Goal: Transaction & Acquisition: Purchase product/service

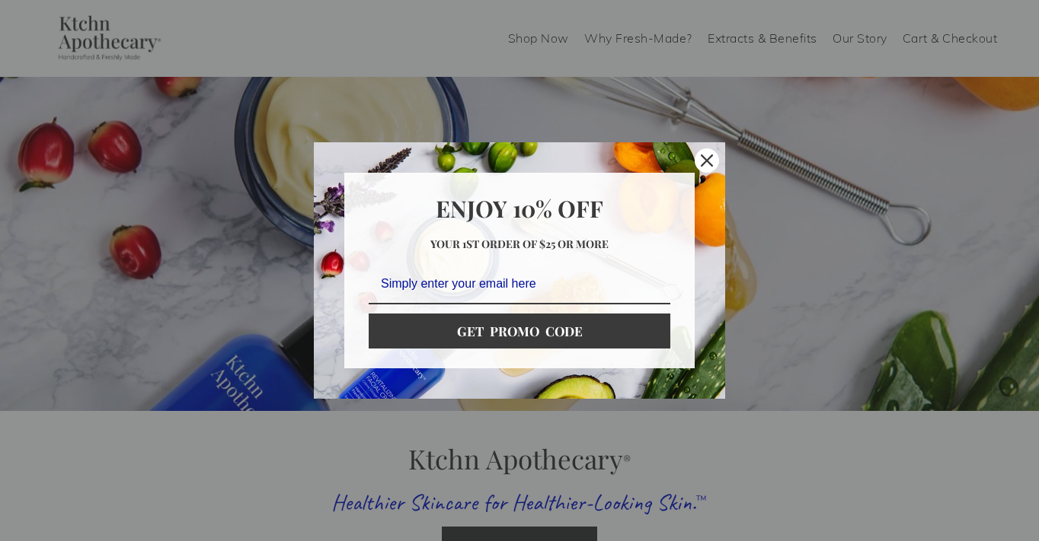
scroll to position [8, 0]
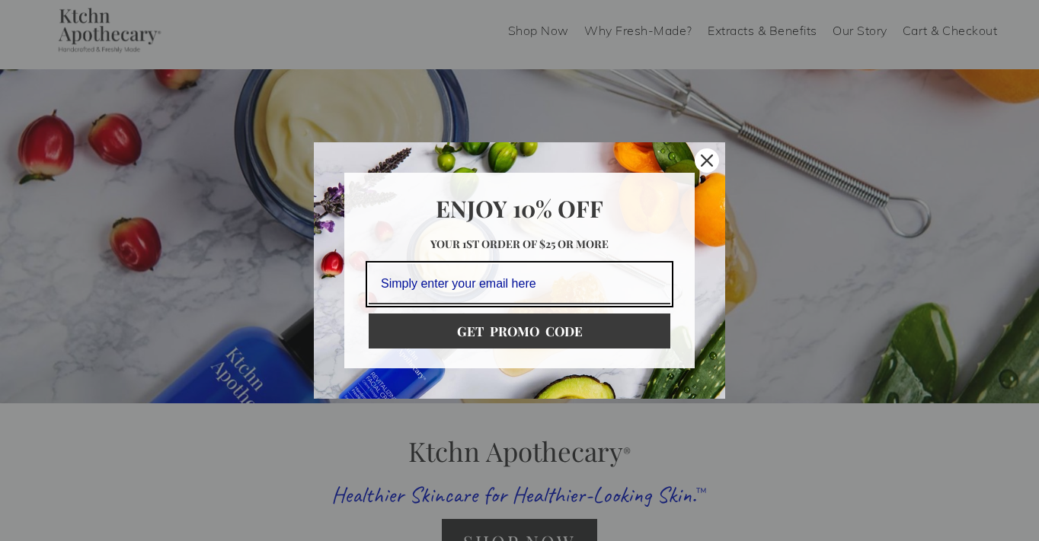
click at [467, 284] on input "Email field" at bounding box center [520, 284] width 302 height 40
type input "stephaniemattiola@gmail.com"
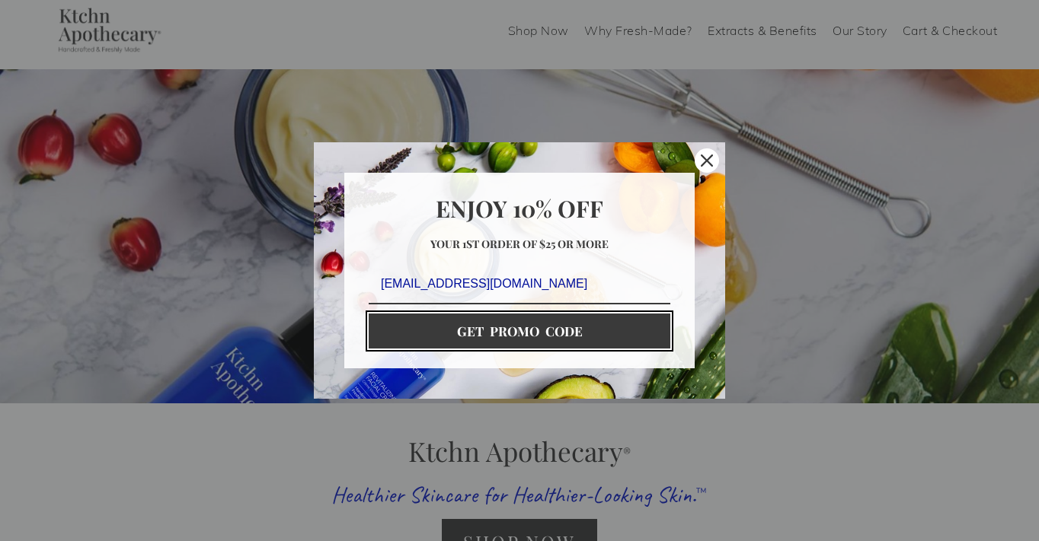
click at [518, 332] on button "GET PROMO CODE" at bounding box center [520, 331] width 302 height 35
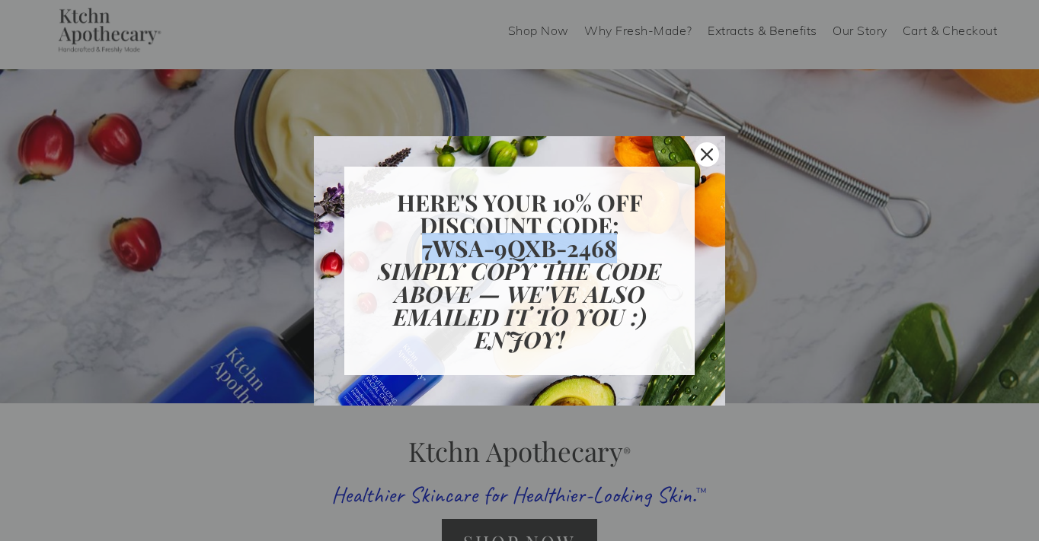
drag, startPoint x: 425, startPoint y: 246, endPoint x: 627, endPoint y: 244, distance: 202.6
click at [627, 244] on h2 "7WSA-9QXB-2468" at bounding box center [520, 248] width 302 height 23
copy strong "7WSA-9QXB-2468"
click at [704, 154] on icon "close icon" at bounding box center [707, 154] width 12 height 12
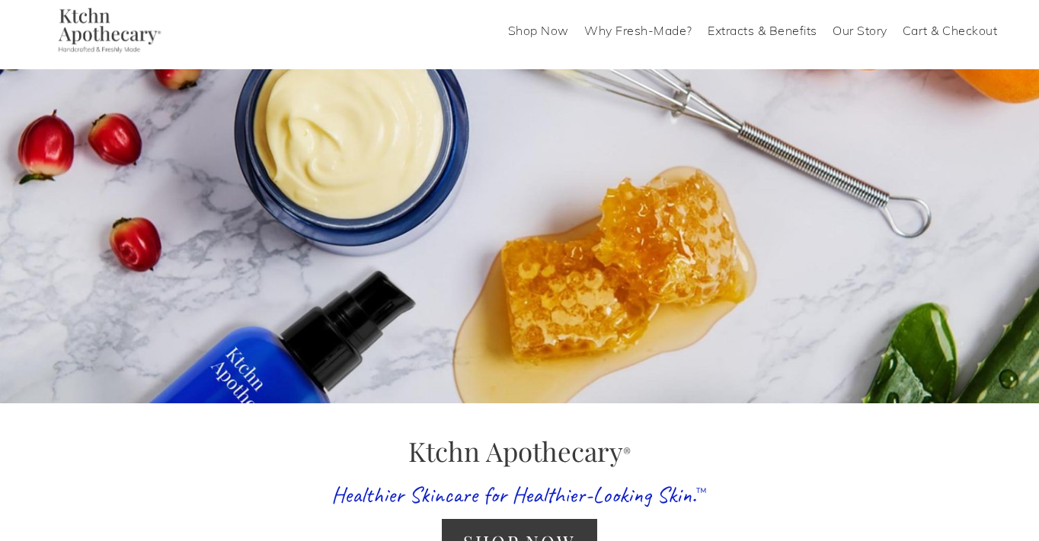
click at [927, 30] on link "Cart & Checkout" at bounding box center [949, 30] width 95 height 24
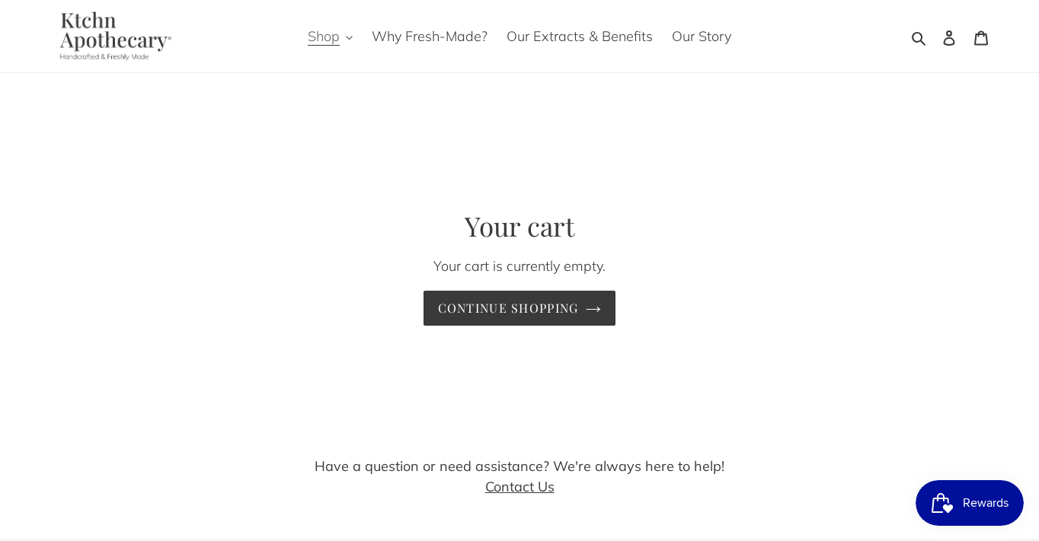
click at [328, 38] on span "Shop" at bounding box center [324, 36] width 32 height 18
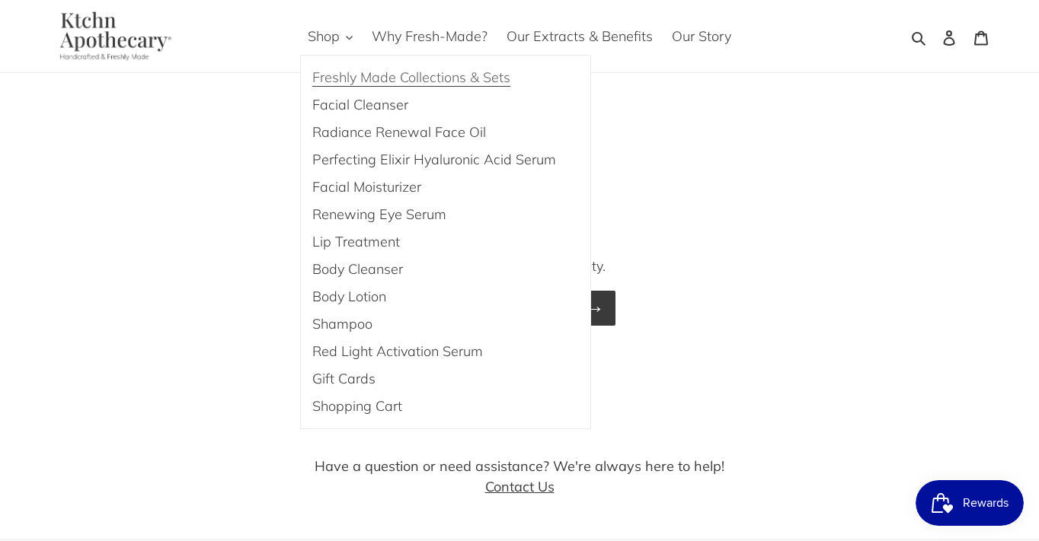
click at [345, 79] on span "Freshly Made Collections & Sets" at bounding box center [411, 78] width 198 height 18
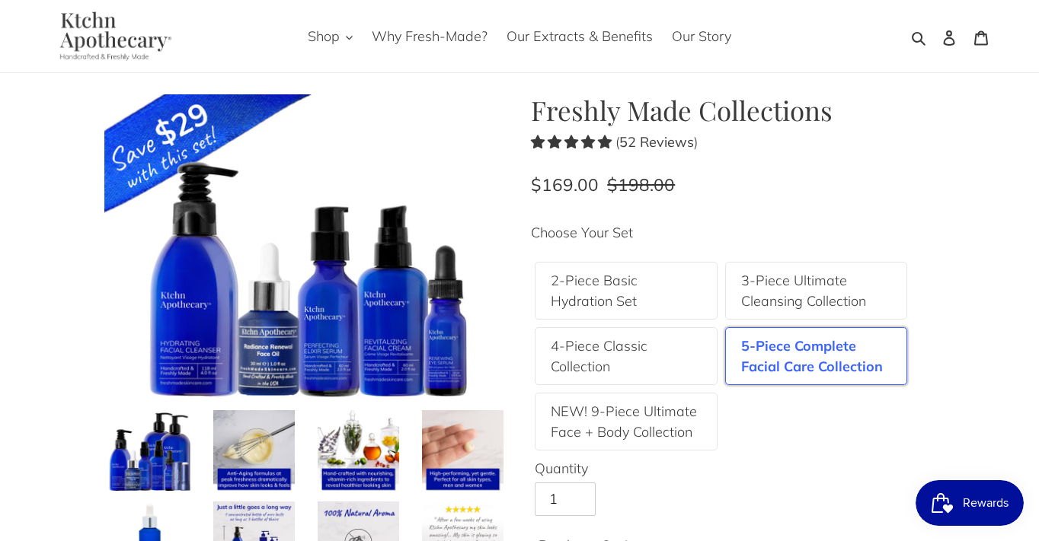
scroll to position [23, 0]
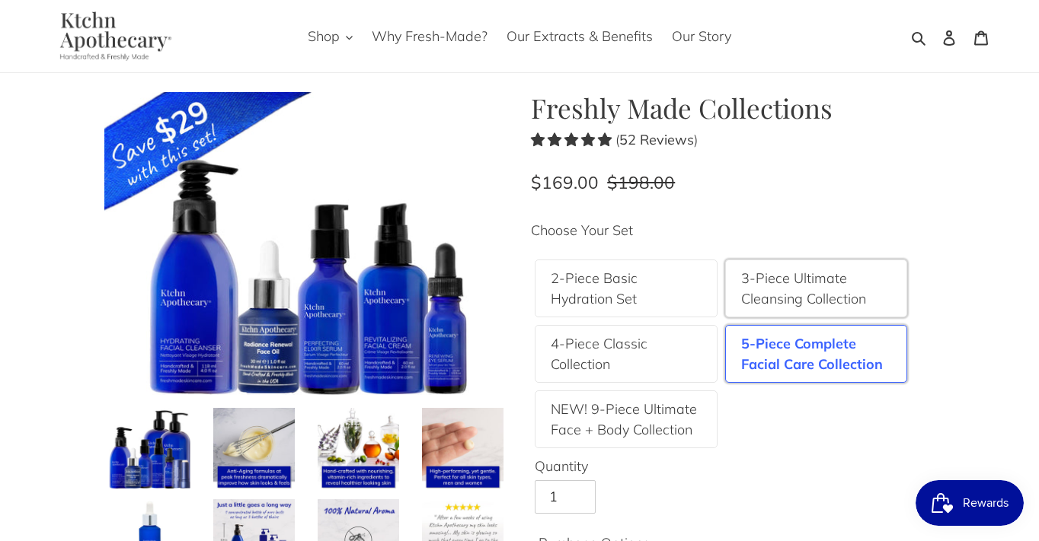
click at [821, 297] on label "3-Piece Ultimate Cleansing Collection" at bounding box center [816, 288] width 151 height 41
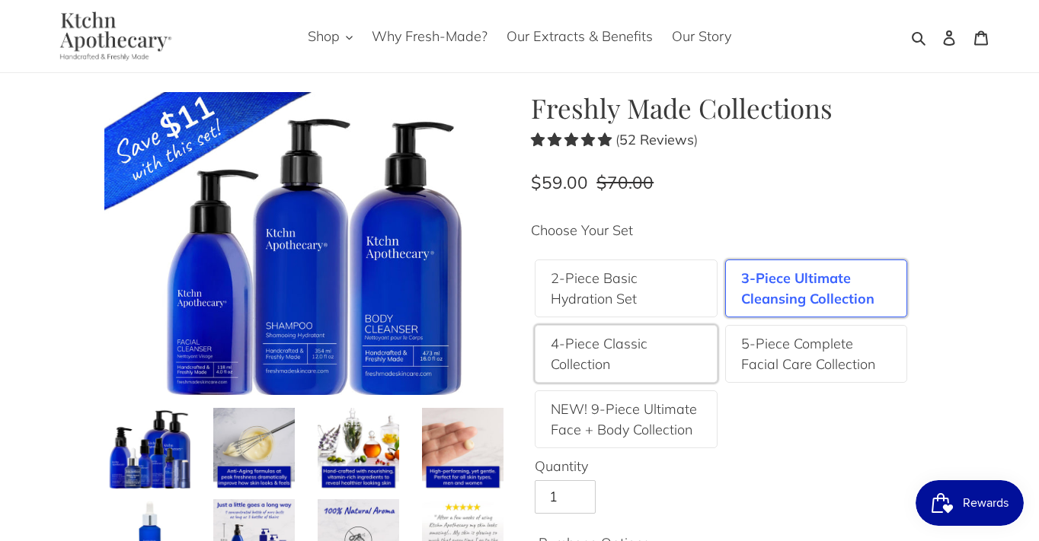
click at [648, 346] on label "4-Piece Classic Collection" at bounding box center [626, 354] width 151 height 41
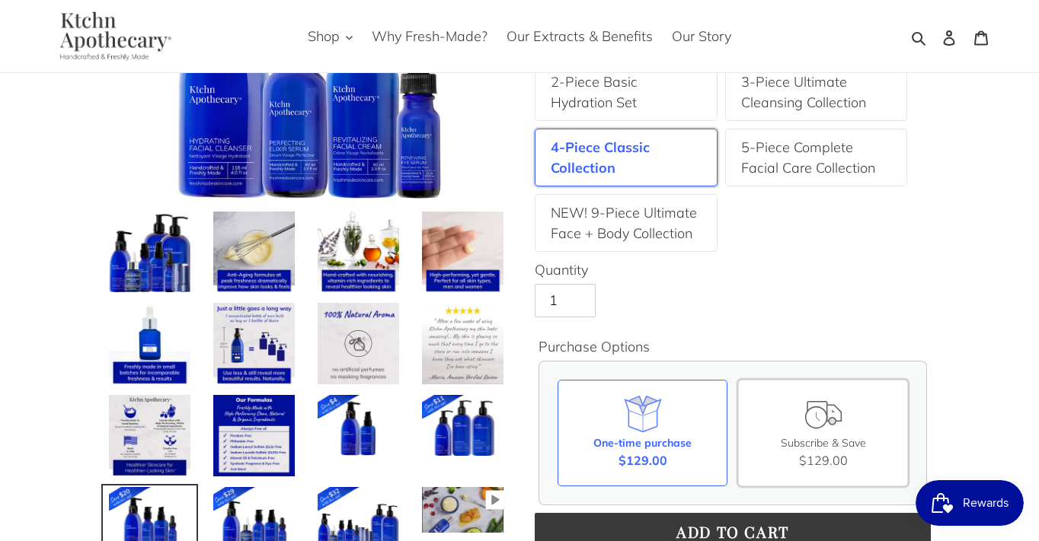
scroll to position [358, 0]
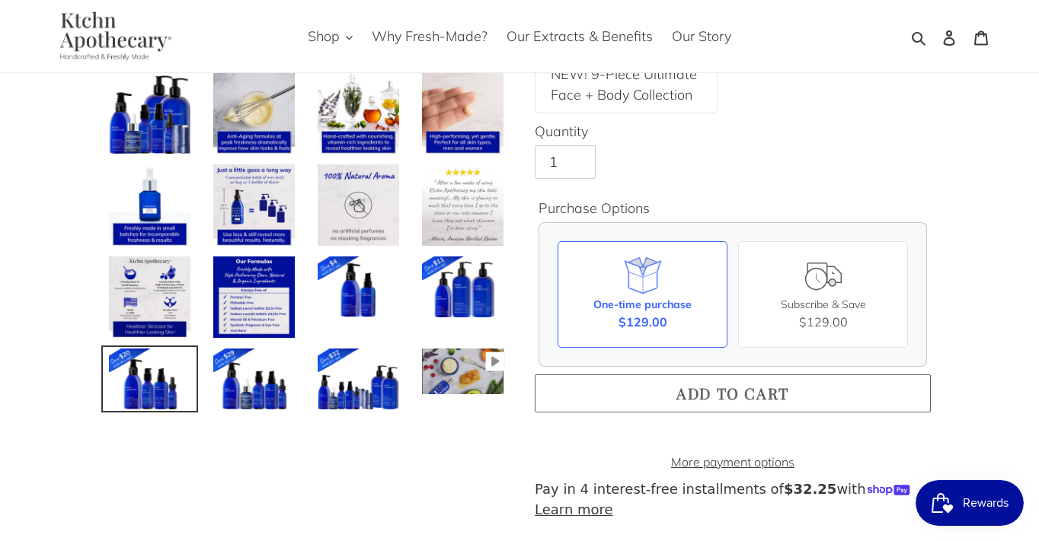
click at [791, 397] on button "Add to cart" at bounding box center [733, 394] width 396 height 38
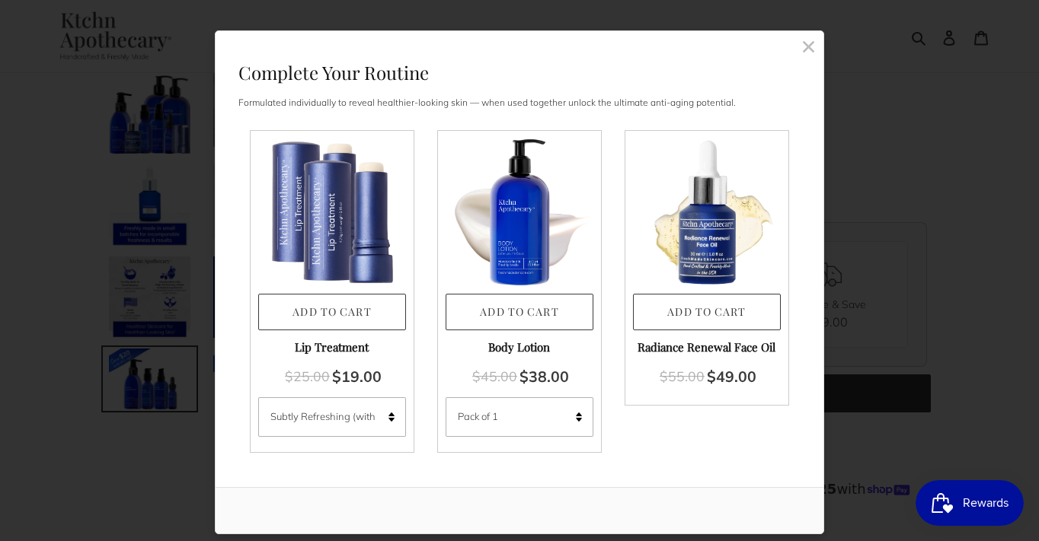
click at [812, 43] on rect at bounding box center [808, 47] width 14 height 14
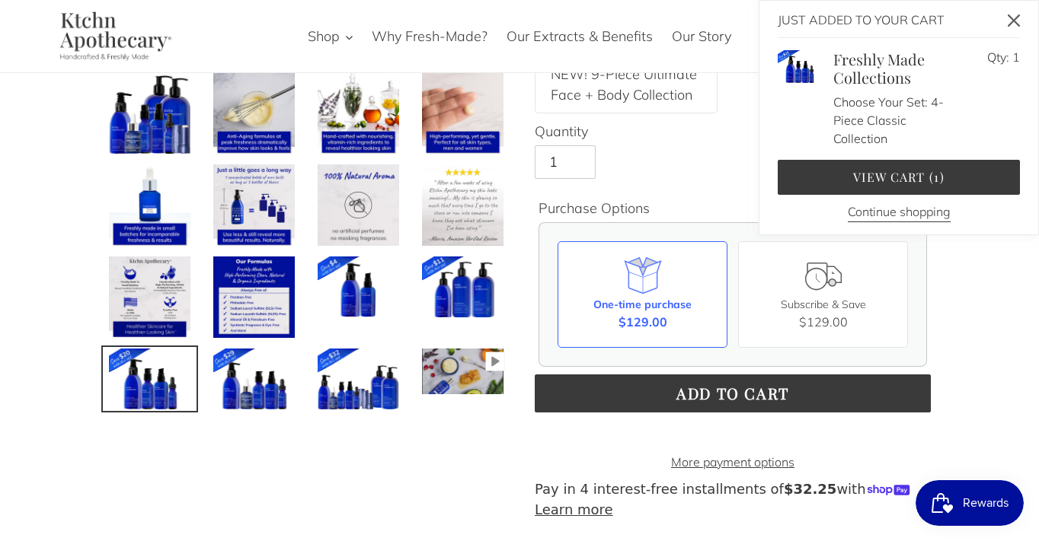
click at [1018, 21] on icon "Close" at bounding box center [1013, 20] width 12 height 12
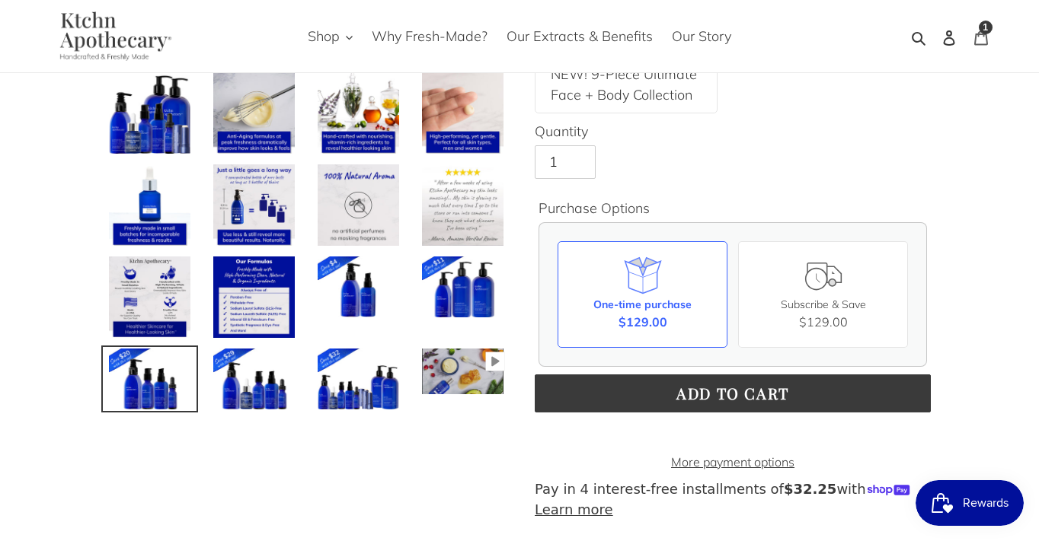
click at [981, 38] on icon at bounding box center [980, 37] width 15 height 15
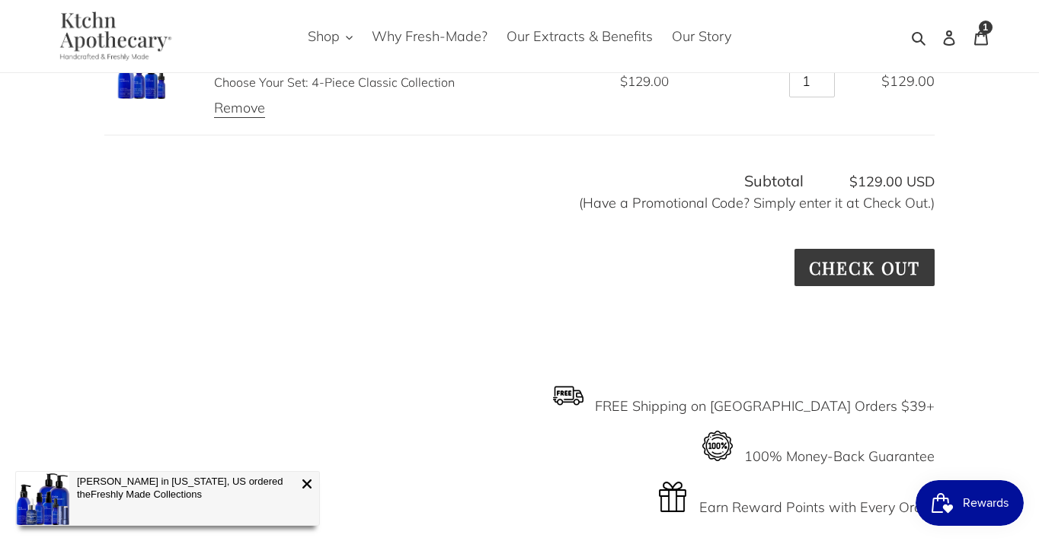
scroll to position [269, 0]
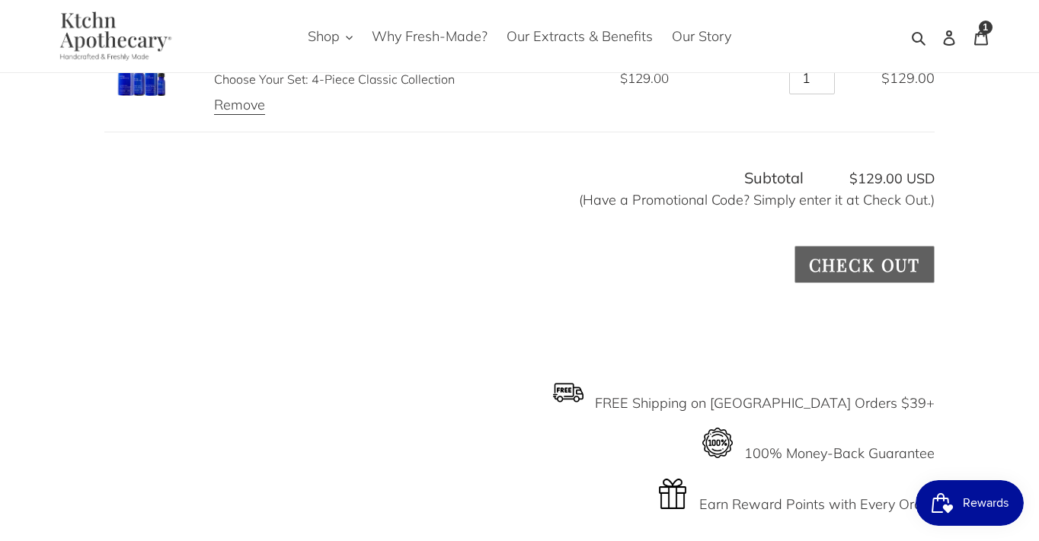
click at [827, 264] on input "Check out" at bounding box center [864, 264] width 140 height 37
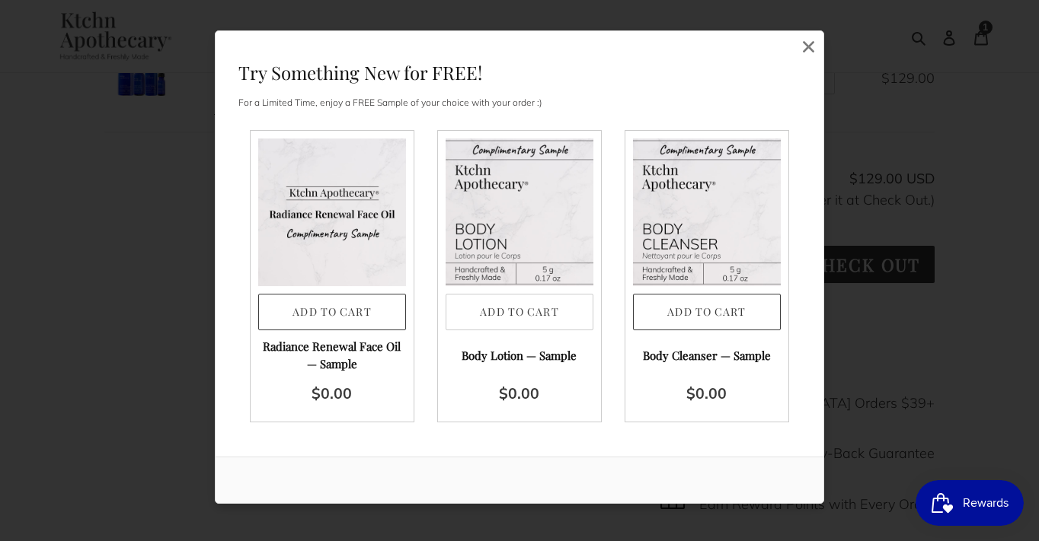
click at [504, 318] on button "Add to Cart" at bounding box center [519, 312] width 148 height 37
